Goal: Task Accomplishment & Management: Use online tool/utility

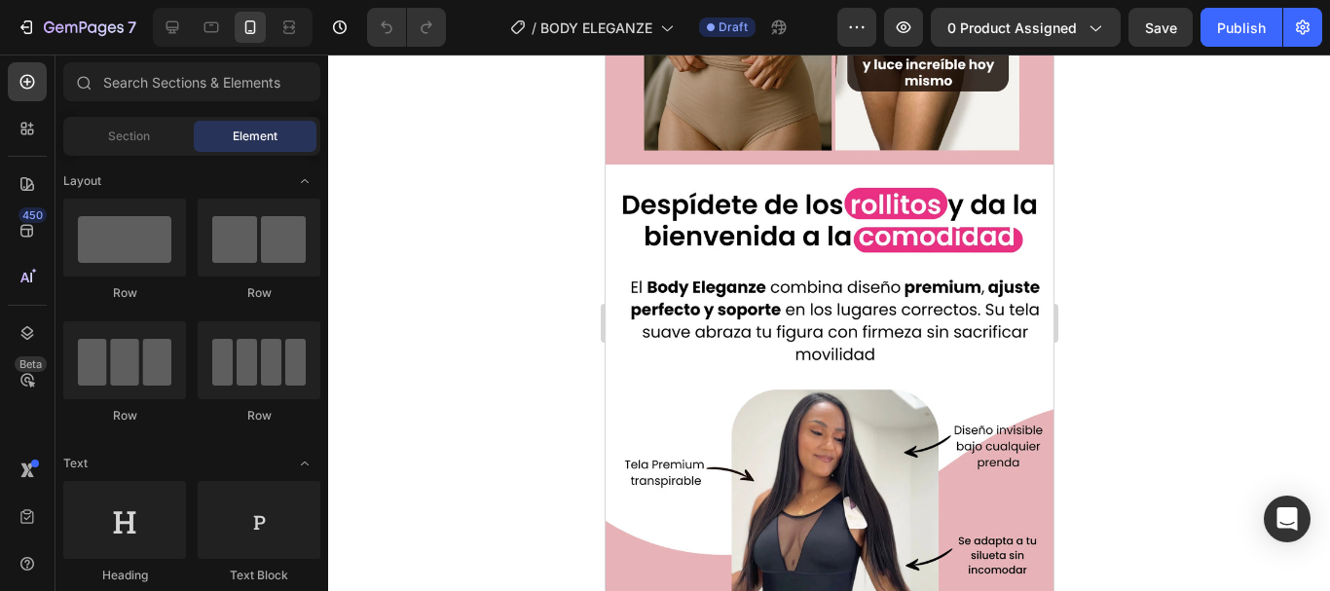
scroll to position [1737, 0]
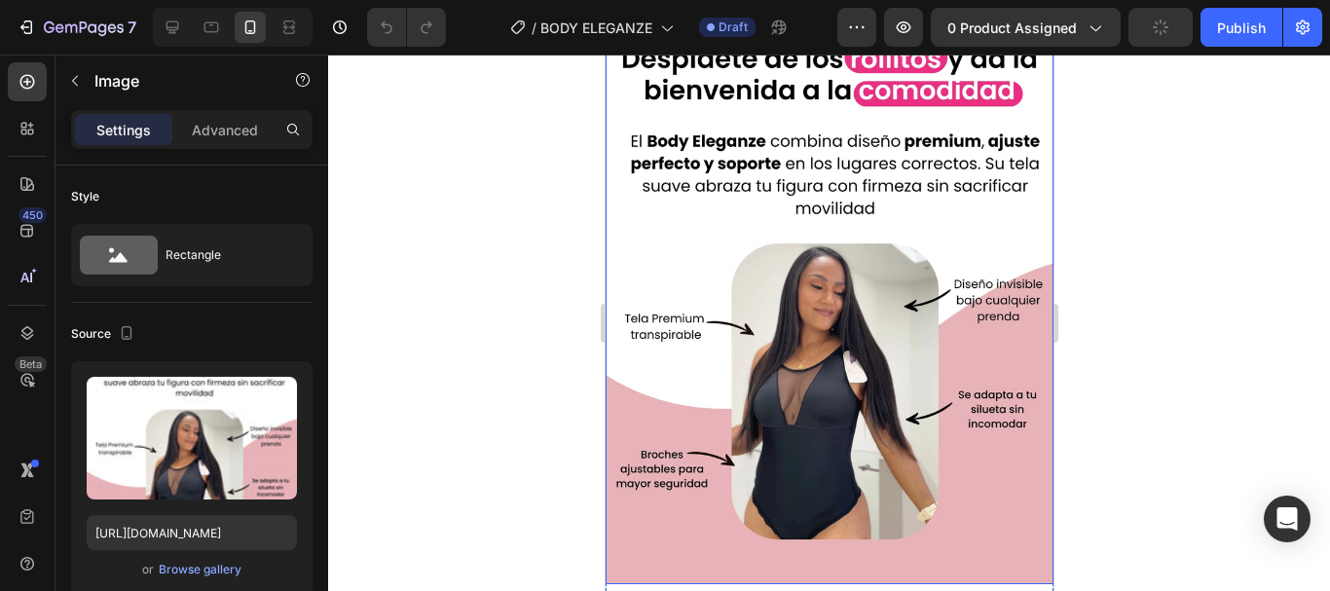
click at [1018, 217] on img at bounding box center [829, 304] width 448 height 560
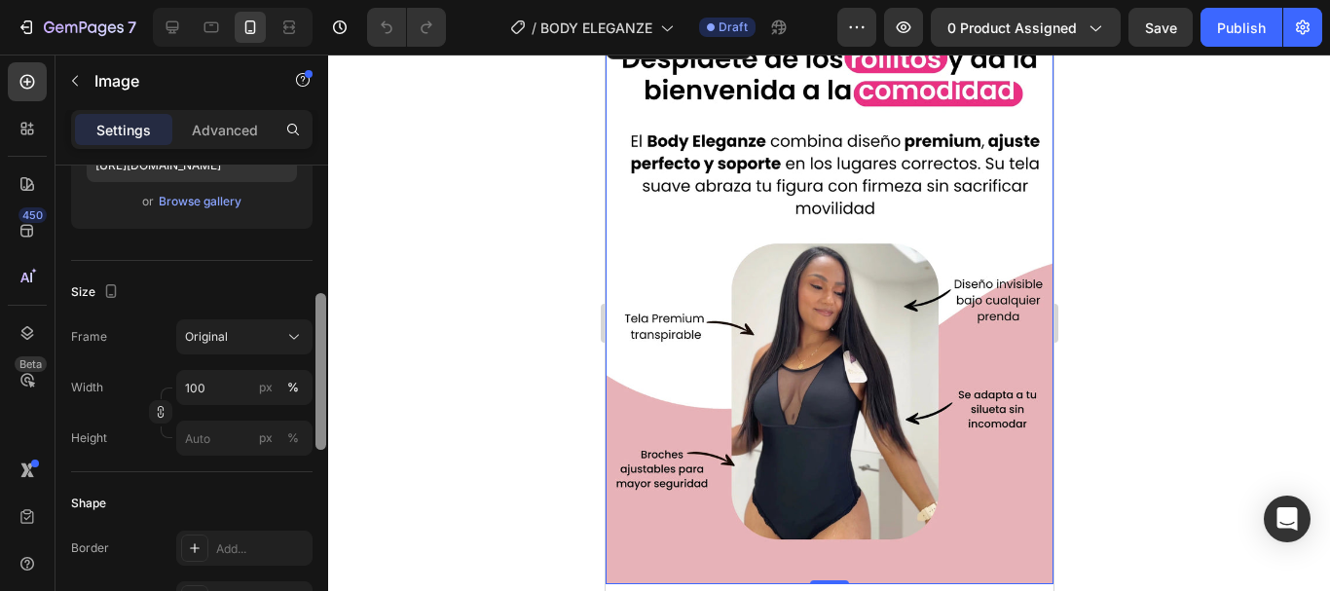
scroll to position [359, 0]
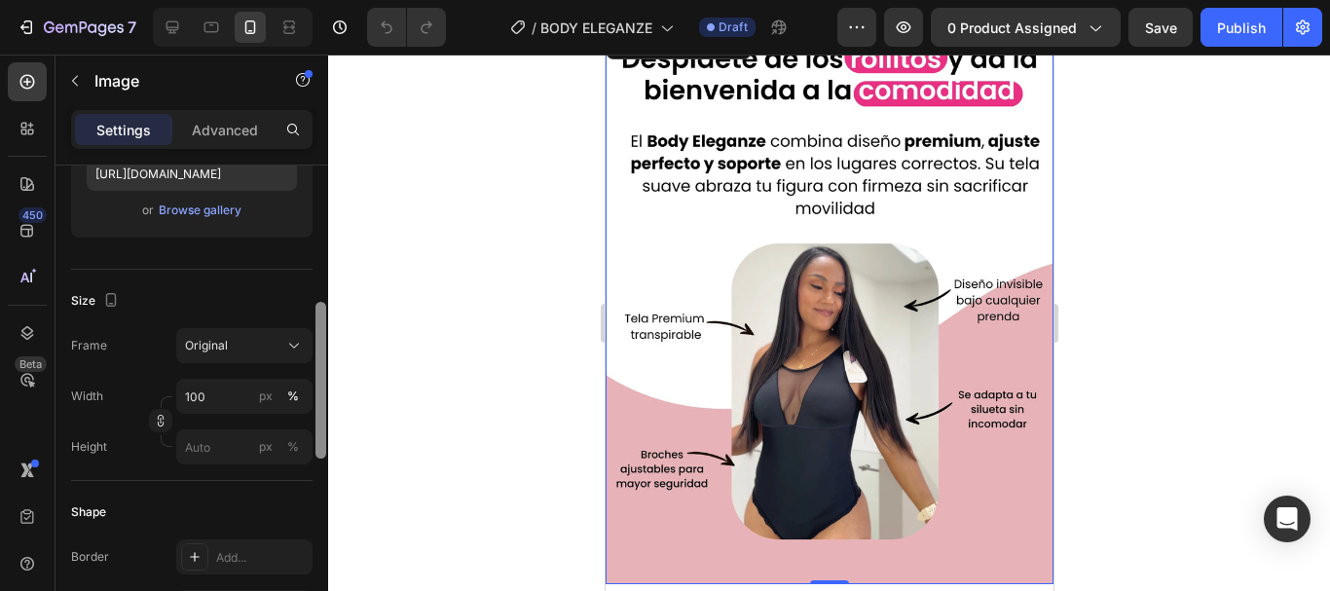
drag, startPoint x: 324, startPoint y: 203, endPoint x: 378, endPoint y: 321, distance: 129.4
click at [378, 0] on div "7 Version history / BODY ELEGANZE Draft Preview 0 product assigned Save Publish…" at bounding box center [665, 0] width 1330 height 0
click at [378, 321] on div at bounding box center [829, 323] width 1002 height 536
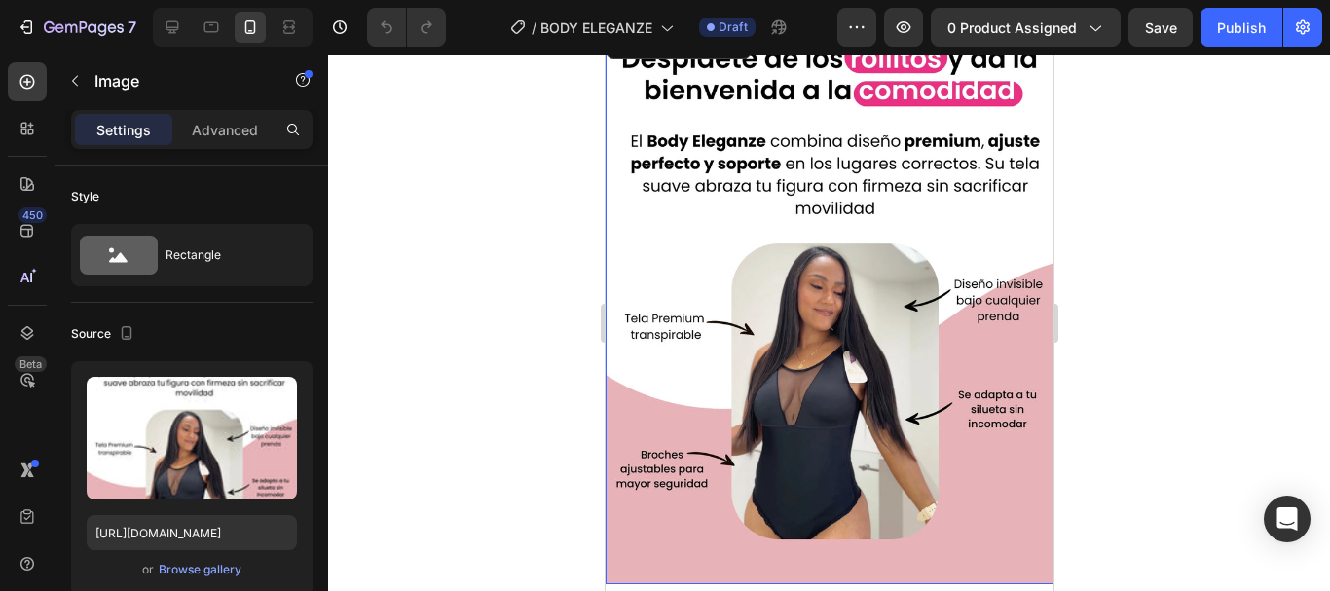
click at [1031, 209] on img at bounding box center [829, 304] width 448 height 560
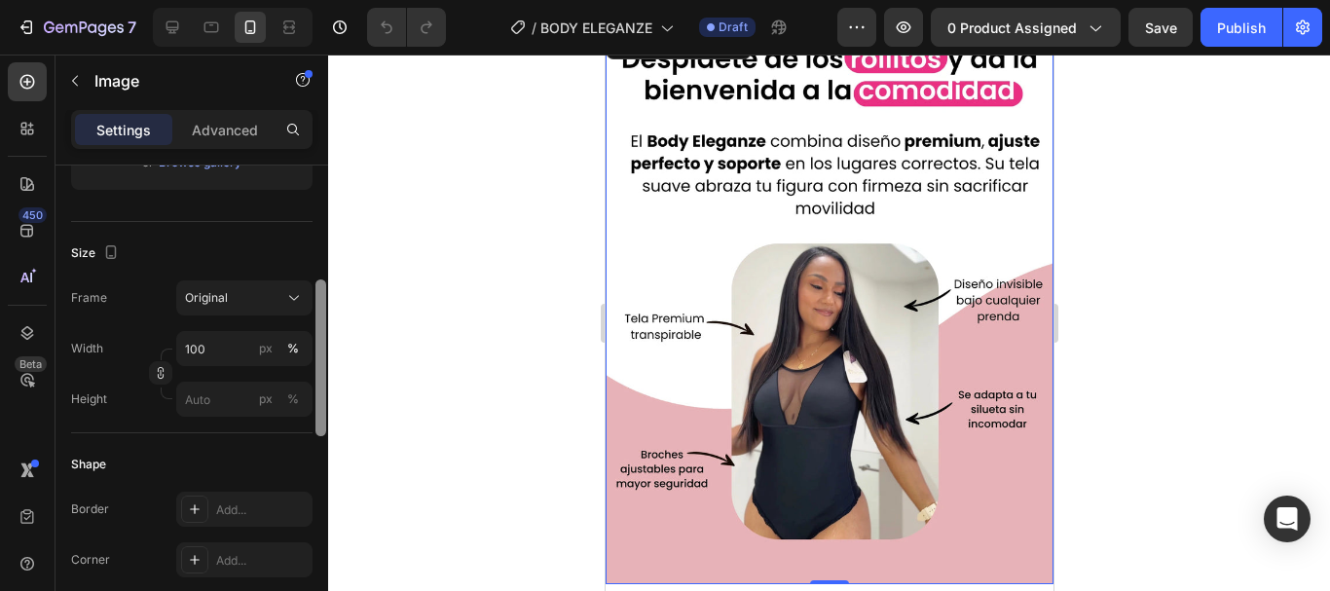
scroll to position [392, 0]
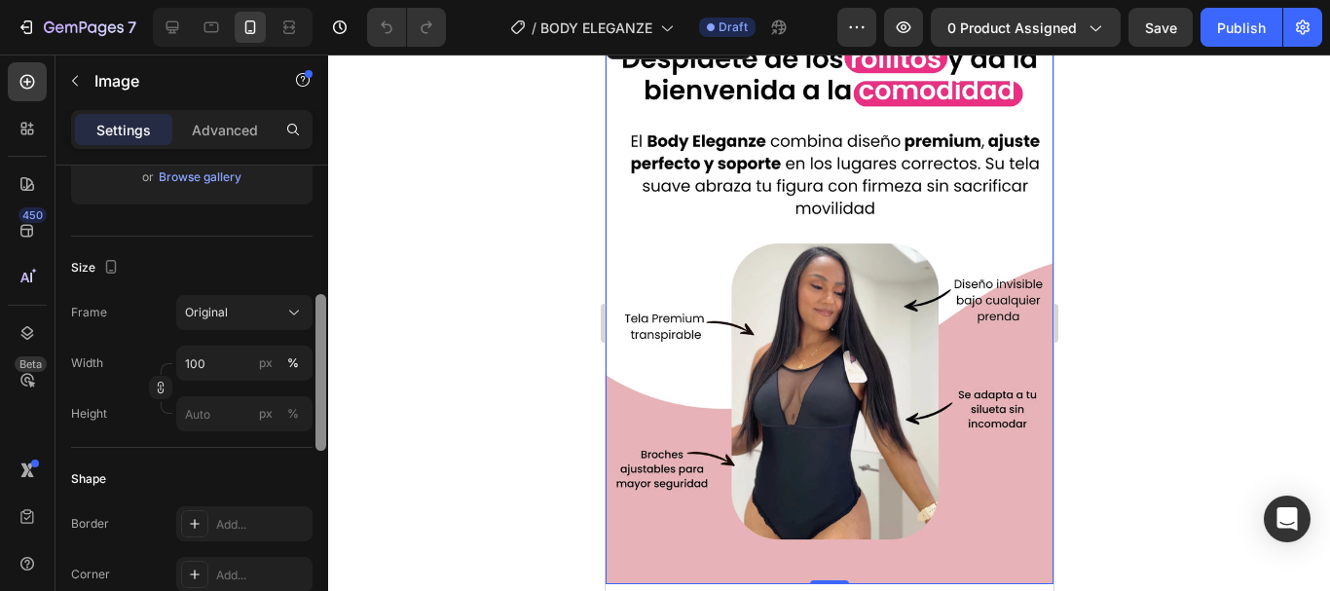
drag, startPoint x: 318, startPoint y: 262, endPoint x: 314, endPoint y: 390, distance: 128.6
click at [314, 390] on div at bounding box center [320, 405] width 15 height 481
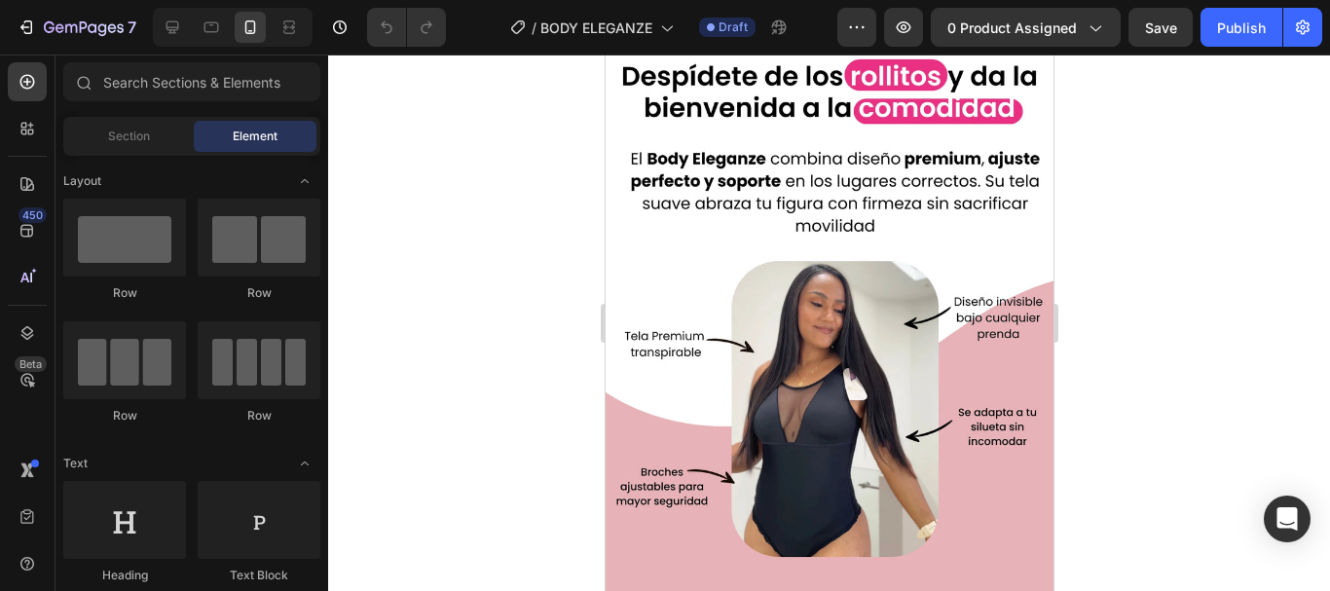
scroll to position [1341, 0]
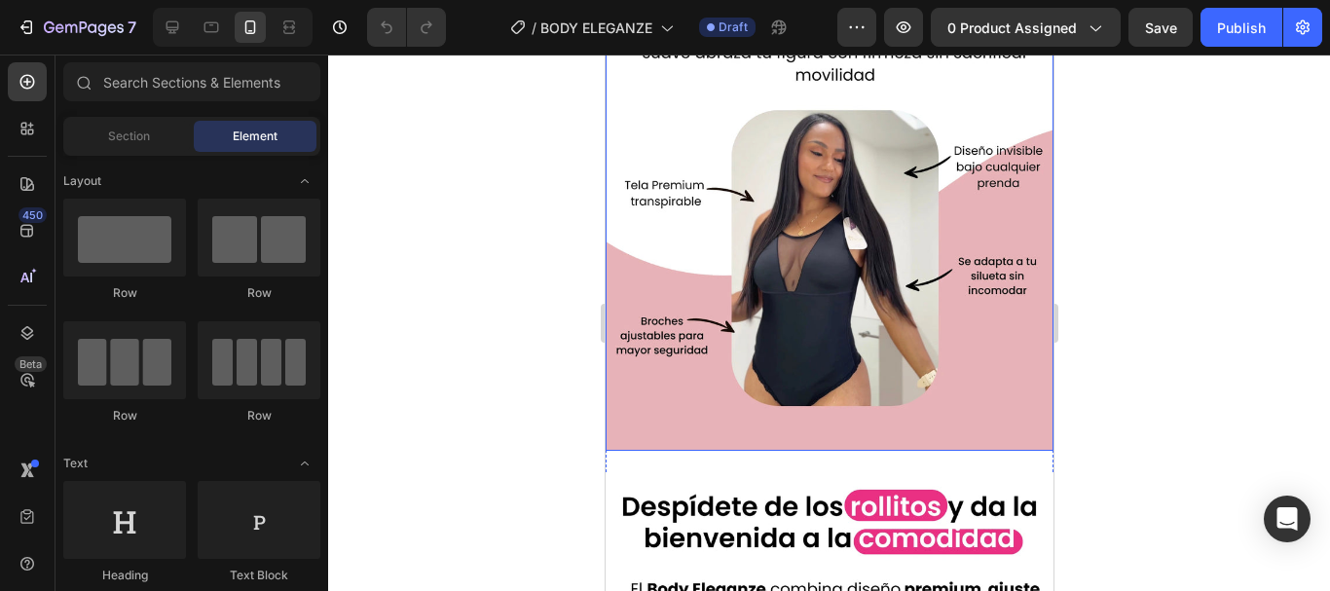
click at [760, 411] on img at bounding box center [829, 171] width 448 height 560
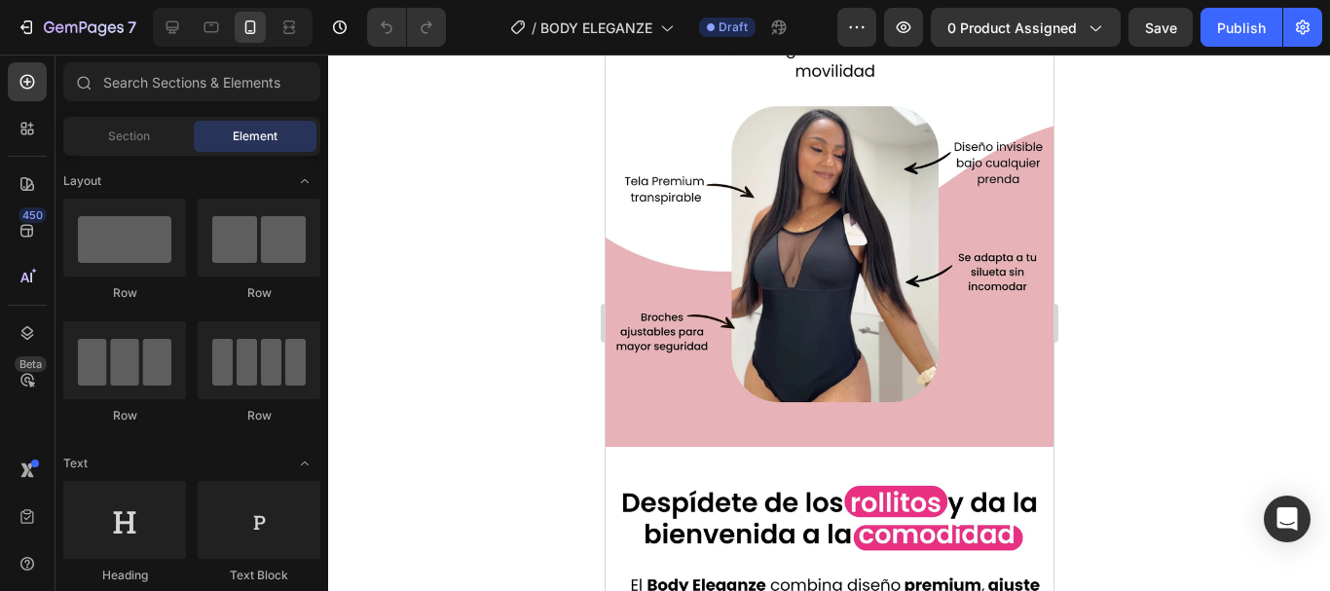
scroll to position [1577, 0]
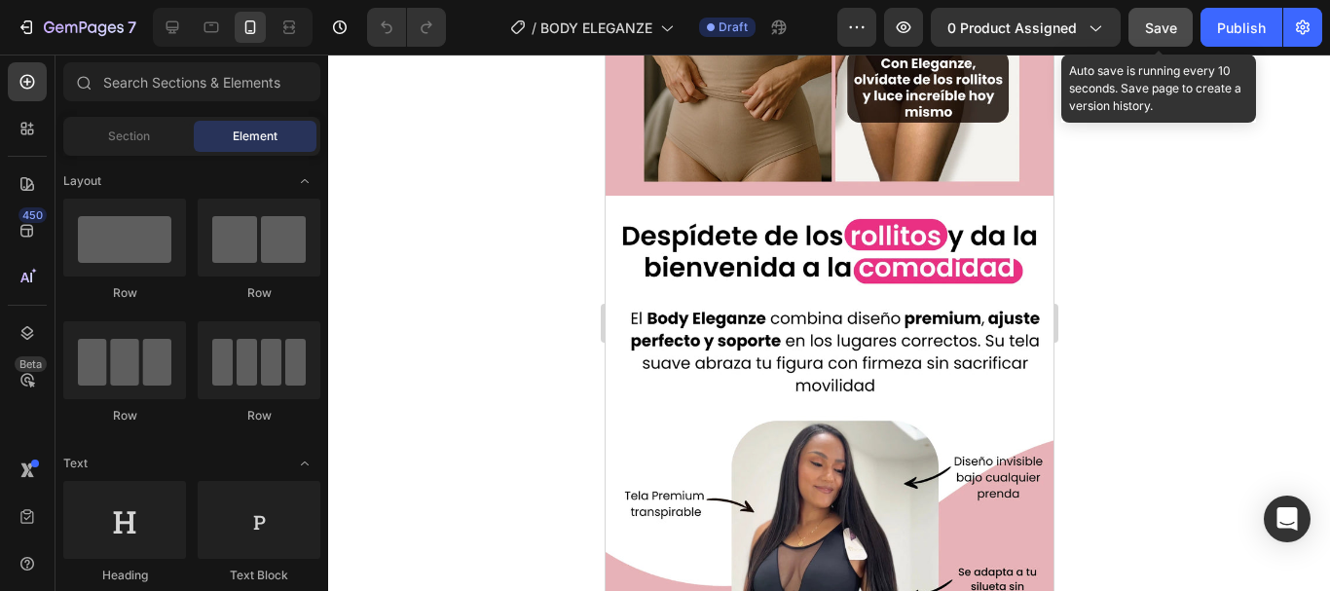
click at [1138, 18] on button "Save" at bounding box center [1160, 27] width 64 height 39
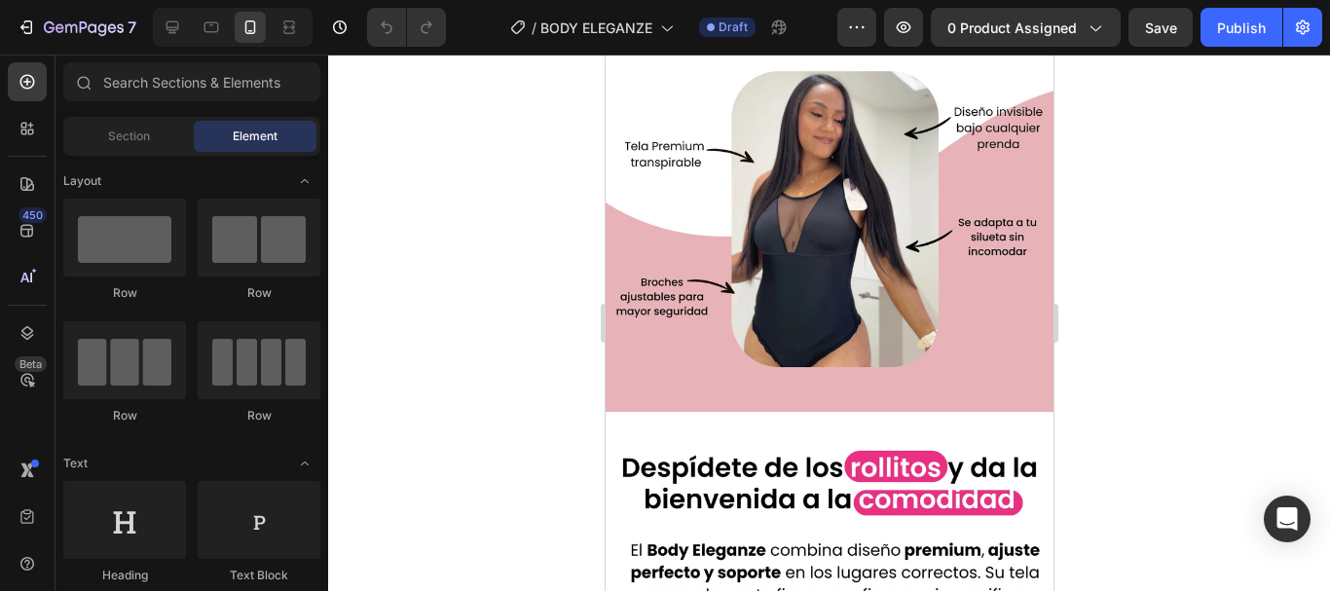
scroll to position [1870, 0]
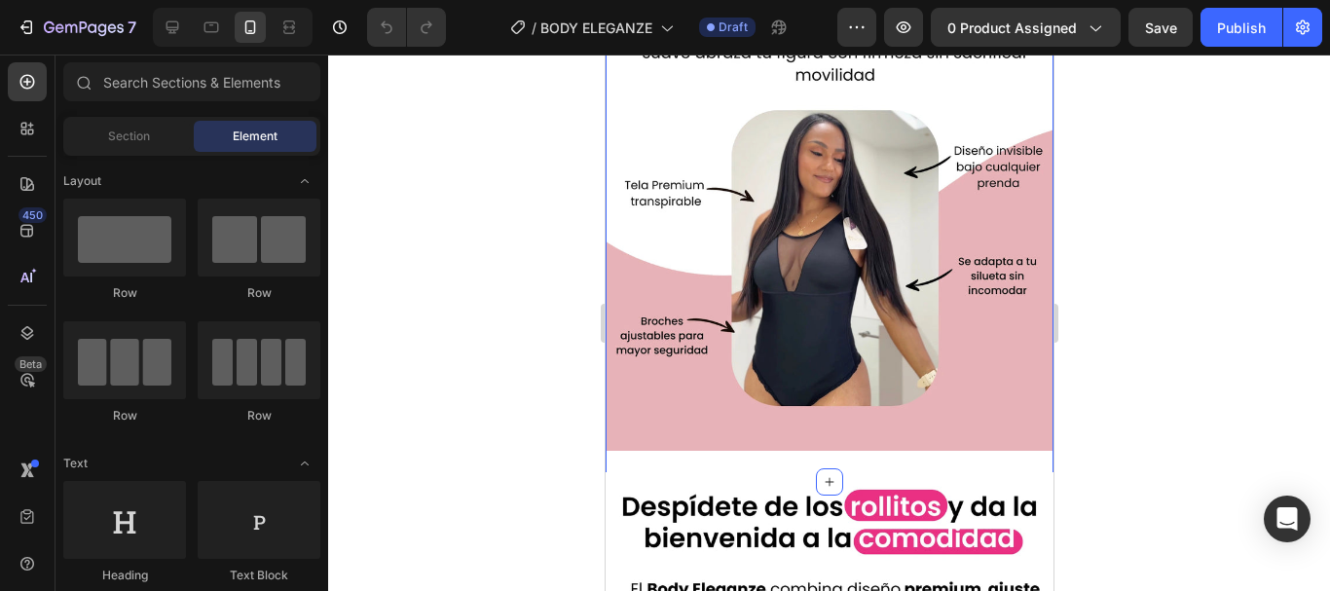
click at [948, 449] on div "Image Section 6/25" at bounding box center [829, 191] width 448 height 581
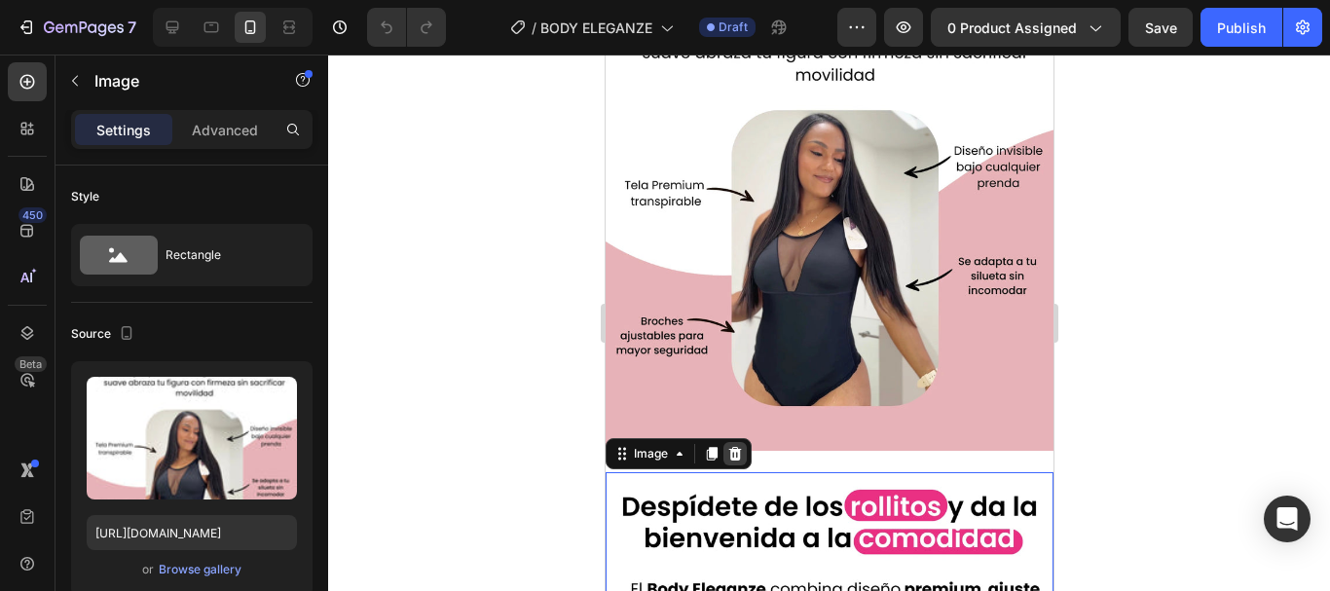
click at [741, 446] on icon at bounding box center [734, 454] width 16 height 16
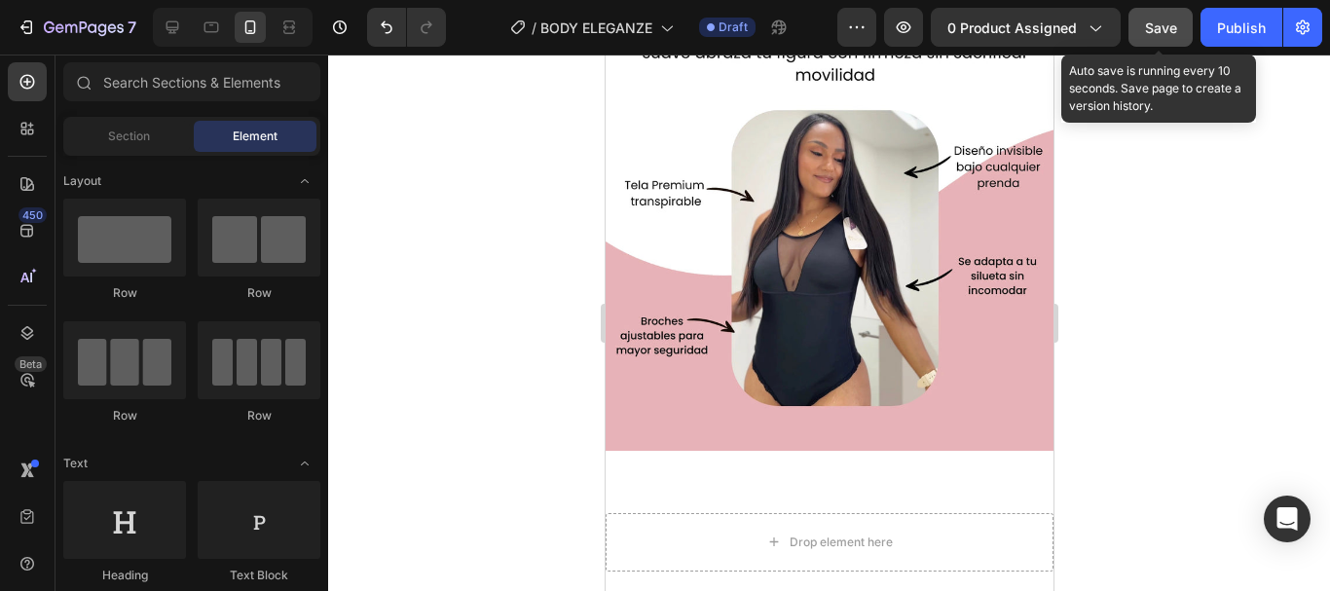
click at [1161, 16] on button "Save" at bounding box center [1160, 27] width 64 height 39
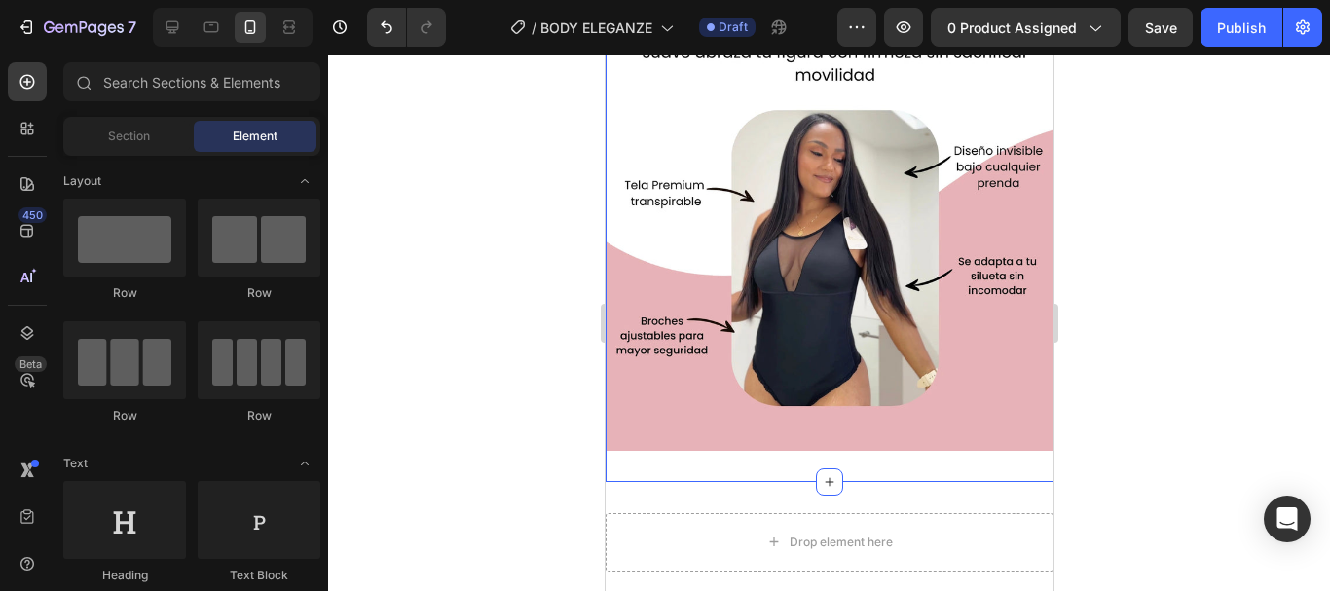
click at [739, 446] on div "Image Section 6/25" at bounding box center [829, 191] width 448 height 581
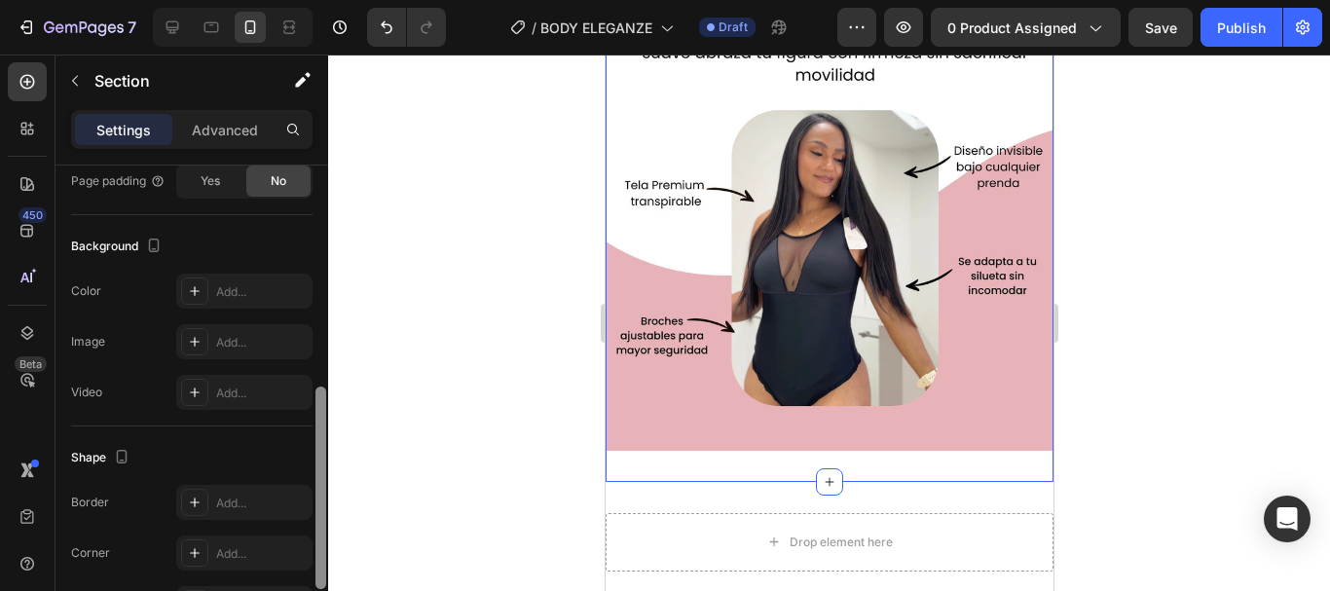
scroll to position [534, 0]
drag, startPoint x: 321, startPoint y: 331, endPoint x: 332, endPoint y: 558, distance: 227.1
click at [332, 0] on div "7 Version history / BODY ELEGANZE Draft Preview 0 product assigned Save Publish…" at bounding box center [665, 0] width 1330 height 0
click at [198, 291] on icon at bounding box center [195, 289] width 16 height 16
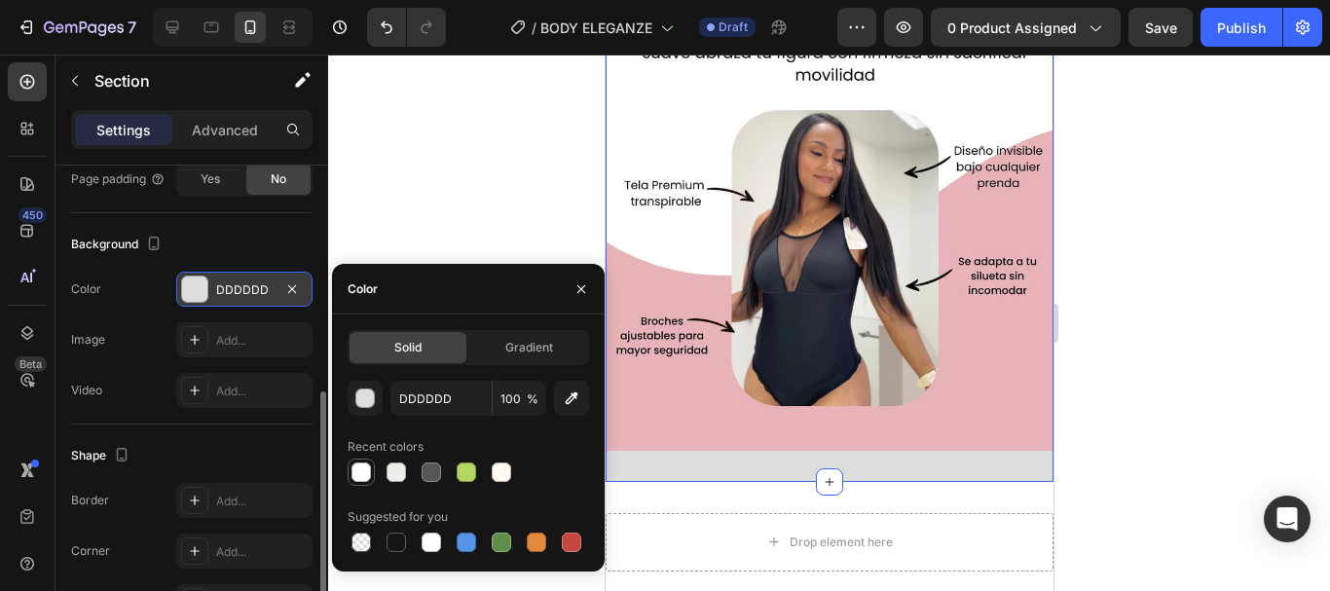
click at [354, 473] on div at bounding box center [360, 471] width 19 height 19
type input "FFFFFF"
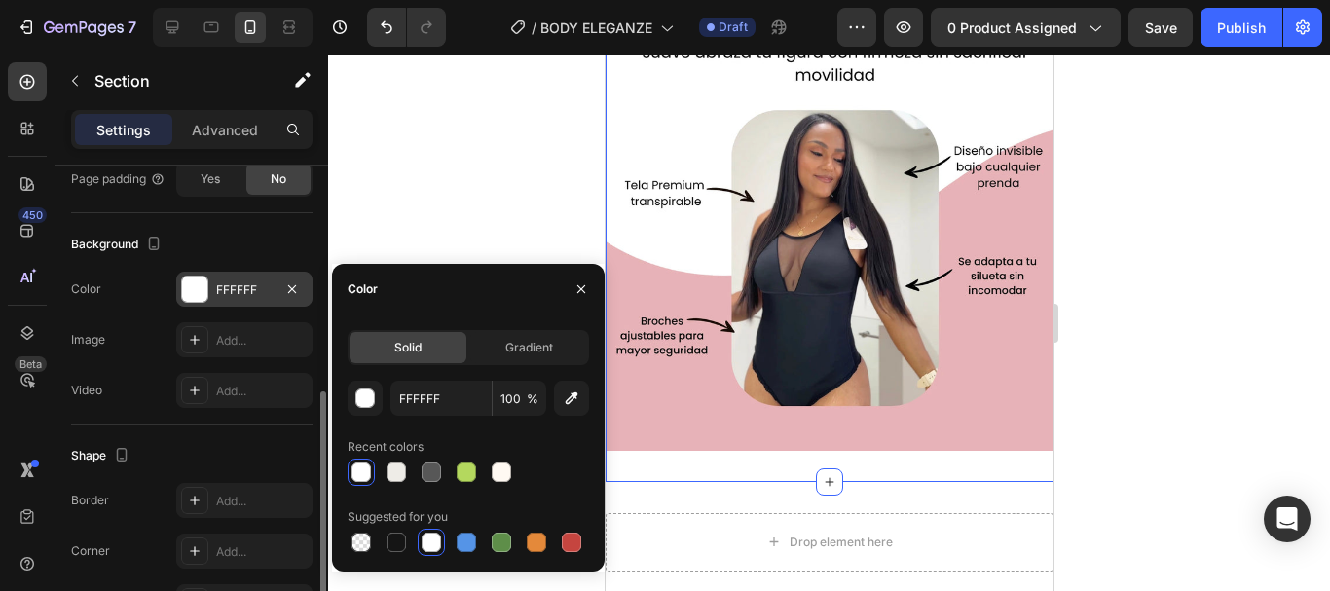
click at [1157, 169] on div at bounding box center [829, 323] width 1002 height 536
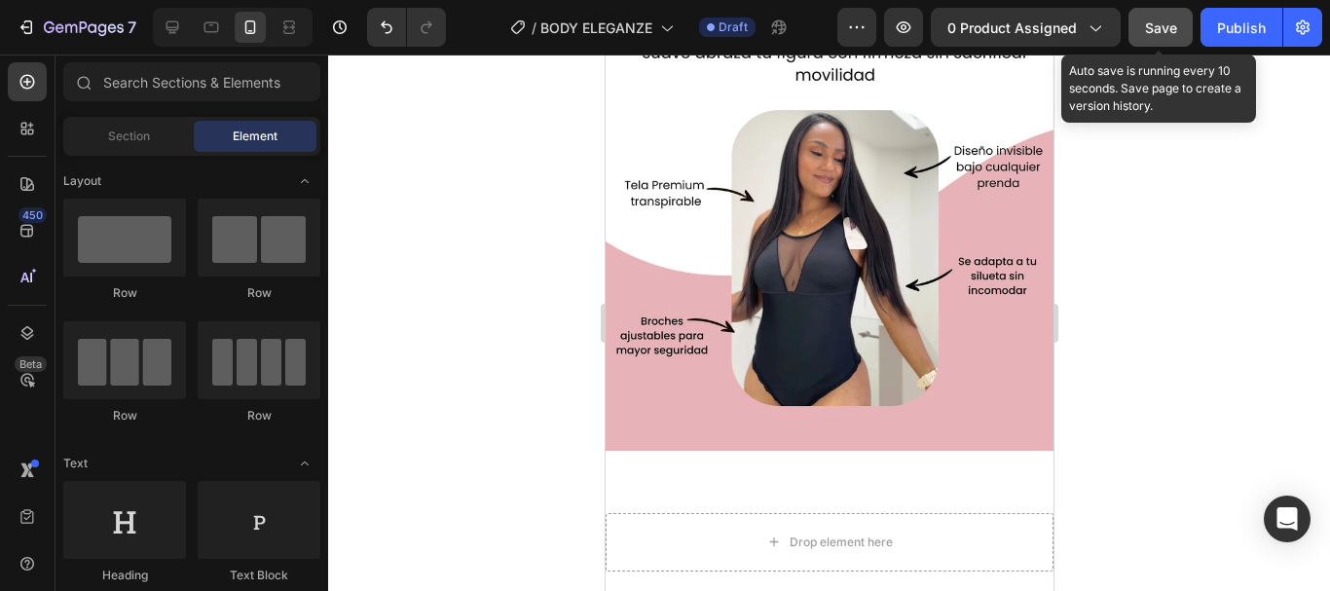
click at [1152, 42] on button "Save" at bounding box center [1160, 27] width 64 height 39
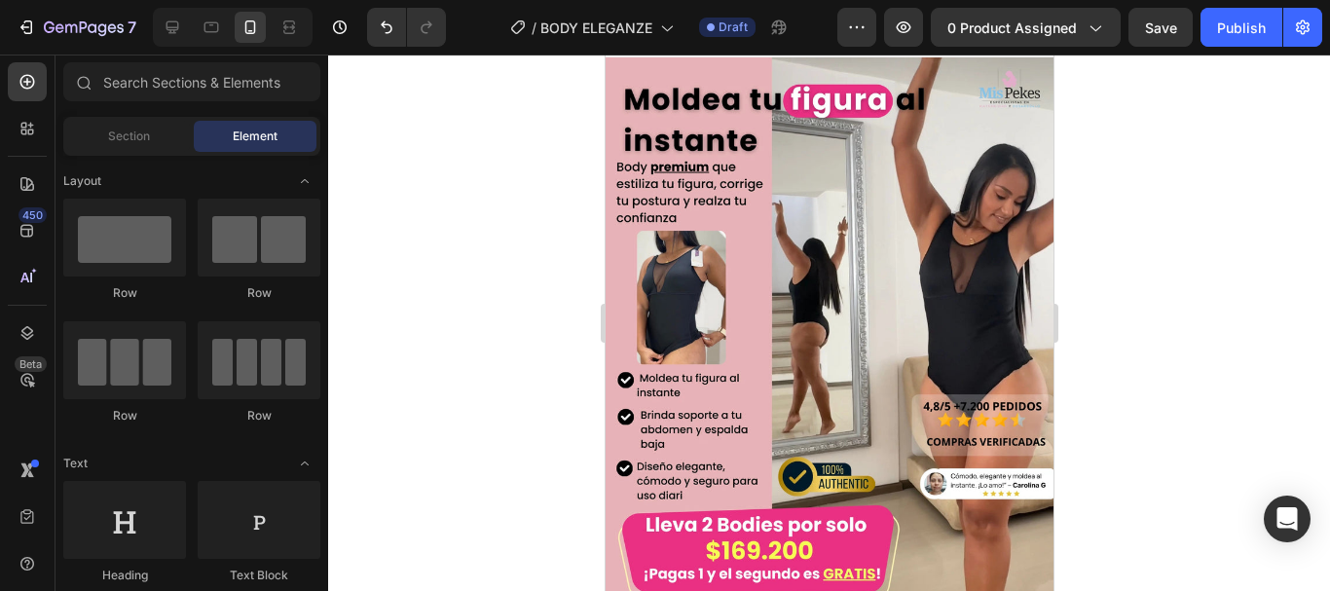
scroll to position [56, 0]
